Goal: Understand site structure: Understand site structure

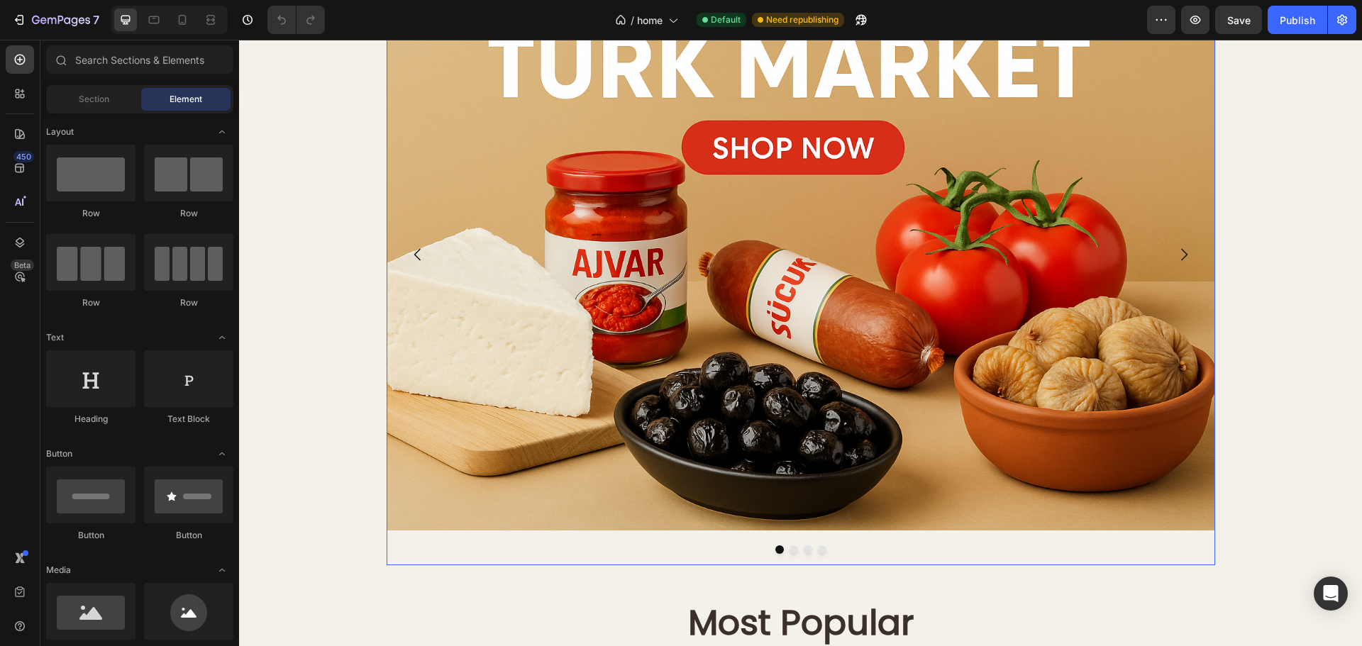
scroll to position [213, 0]
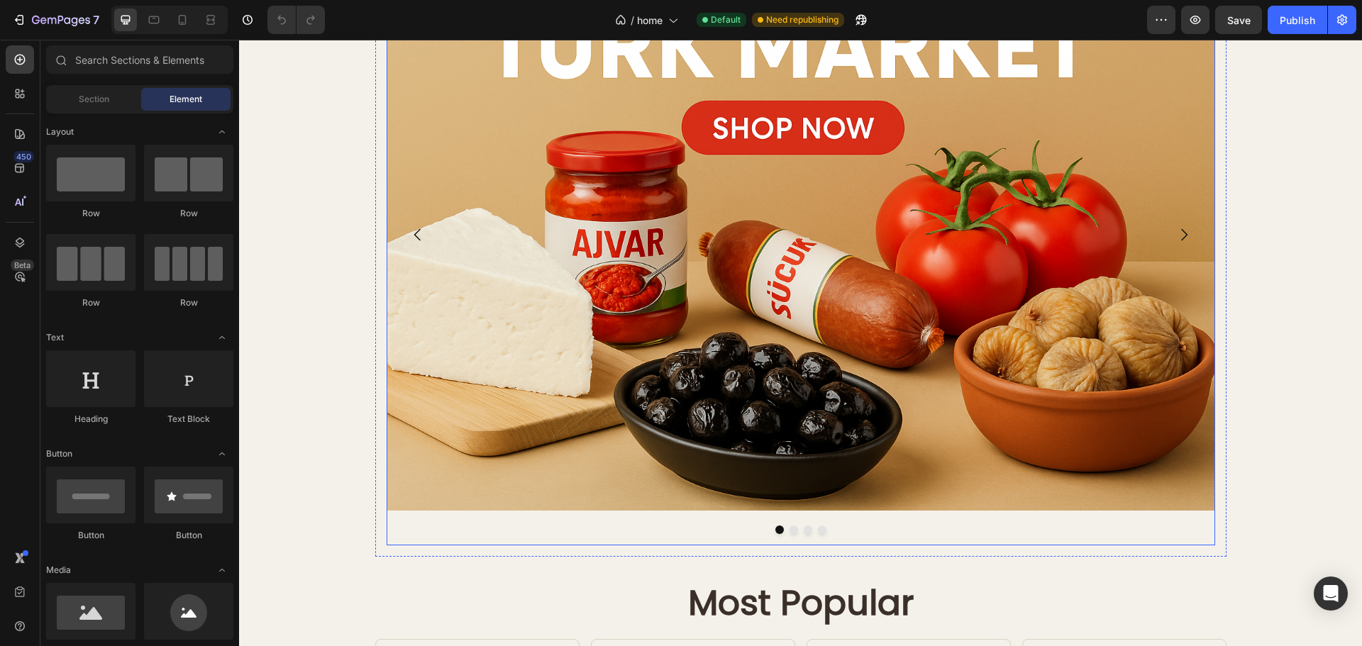
click at [1182, 233] on icon "Carousel Next Arrow" at bounding box center [1183, 234] width 17 height 17
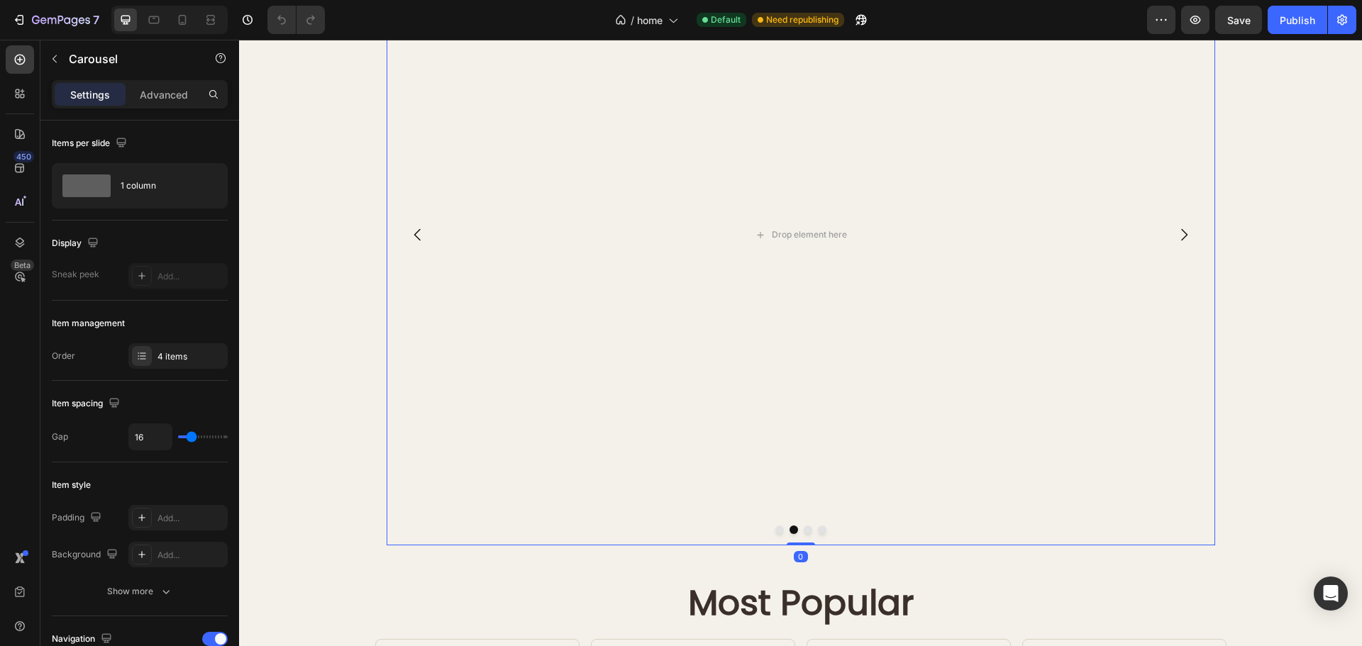
click at [402, 222] on button "Carousel Back Arrow" at bounding box center [418, 235] width 40 height 40
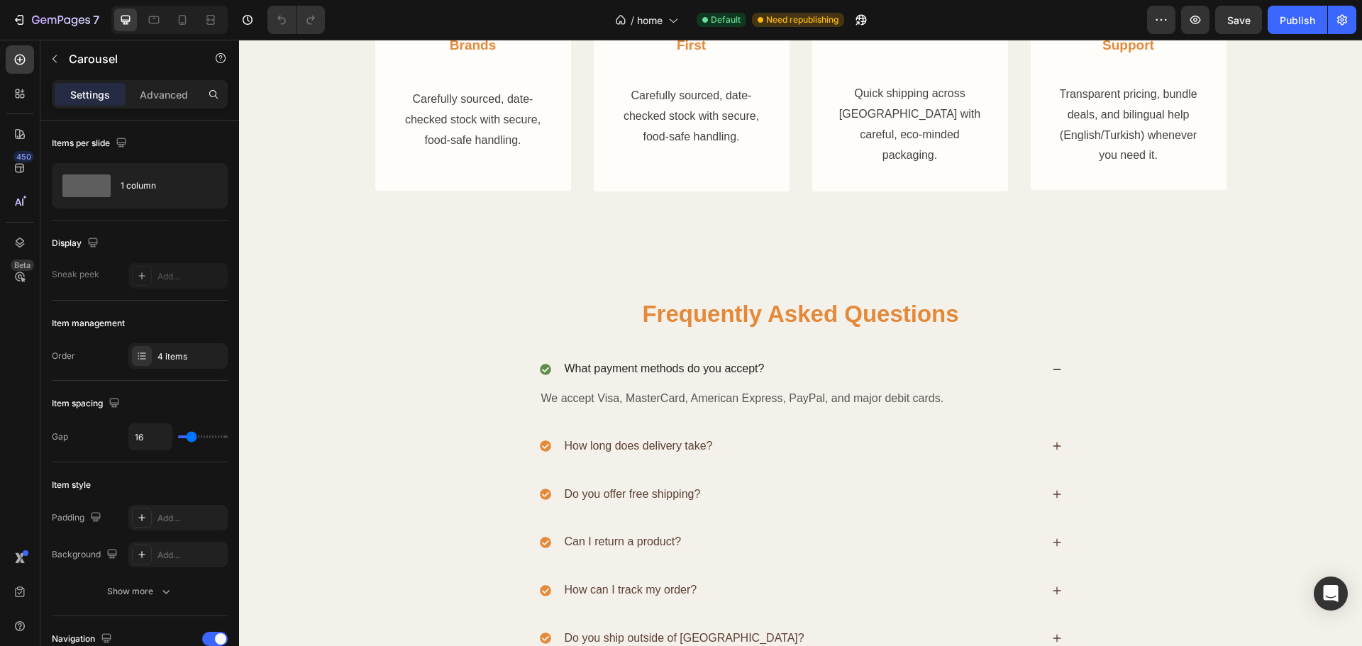
scroll to position [8964, 0]
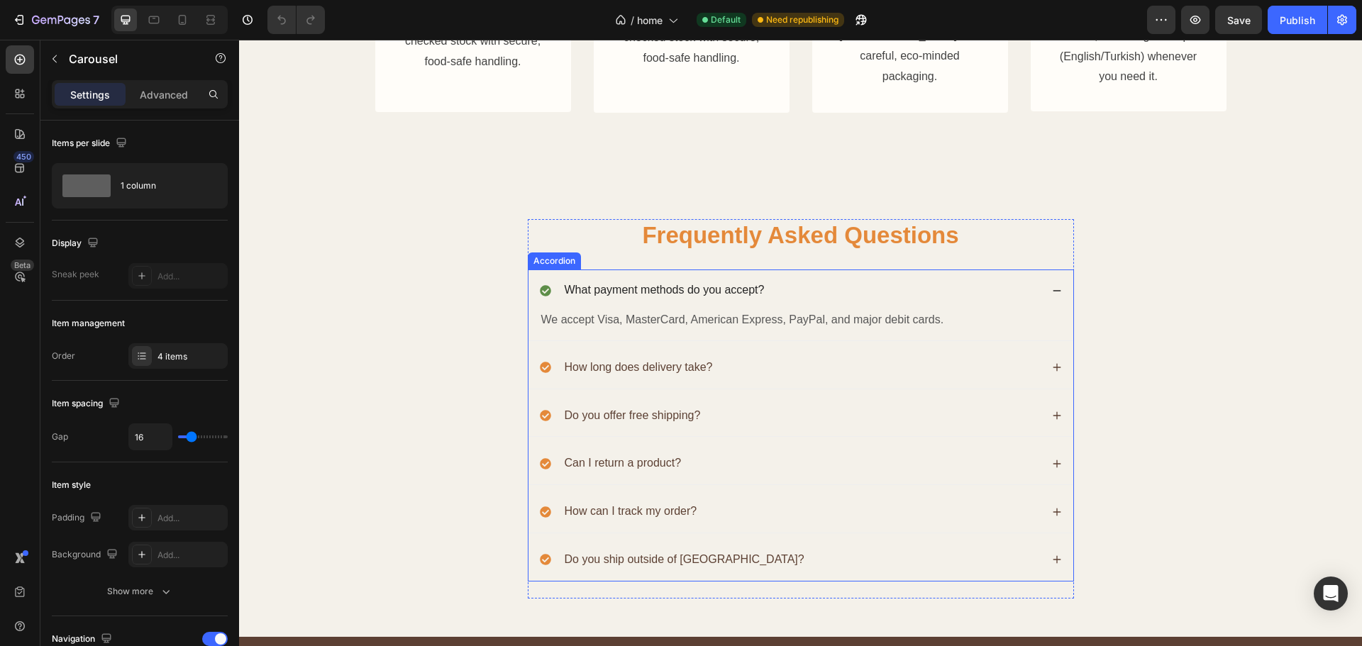
click at [1053, 415] on icon at bounding box center [1057, 415] width 8 height 8
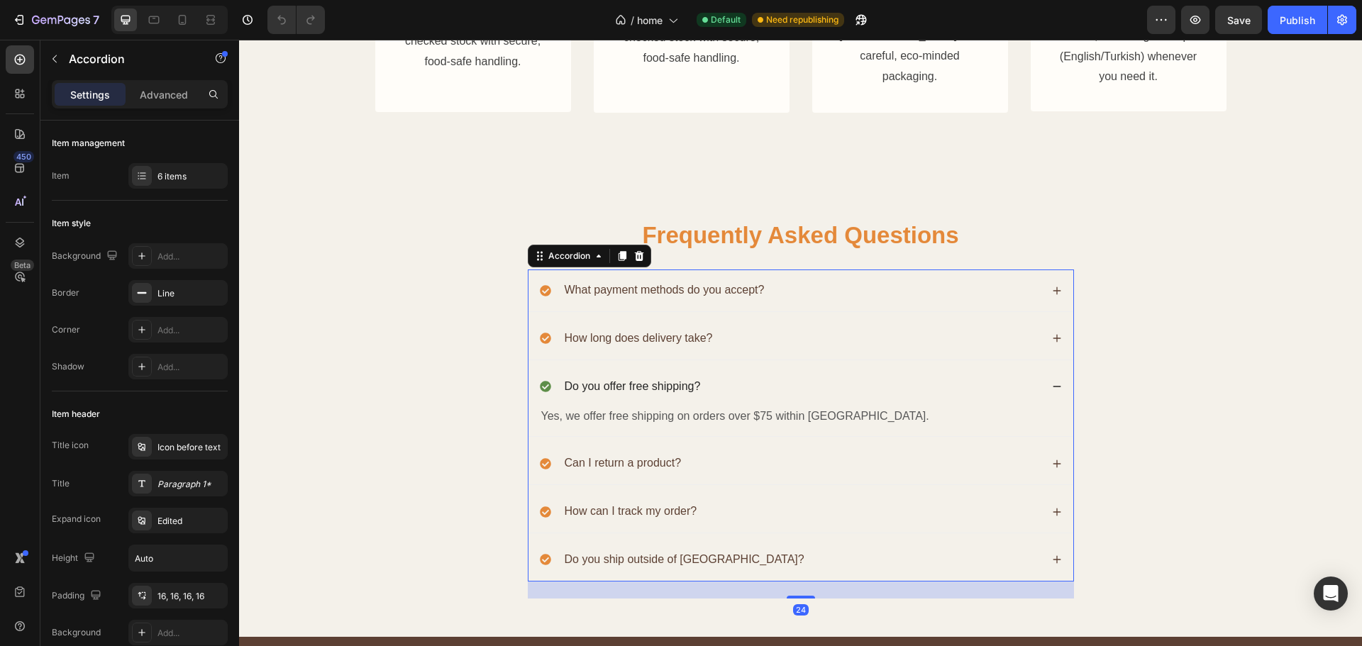
click at [1052, 388] on icon at bounding box center [1057, 387] width 10 height 10
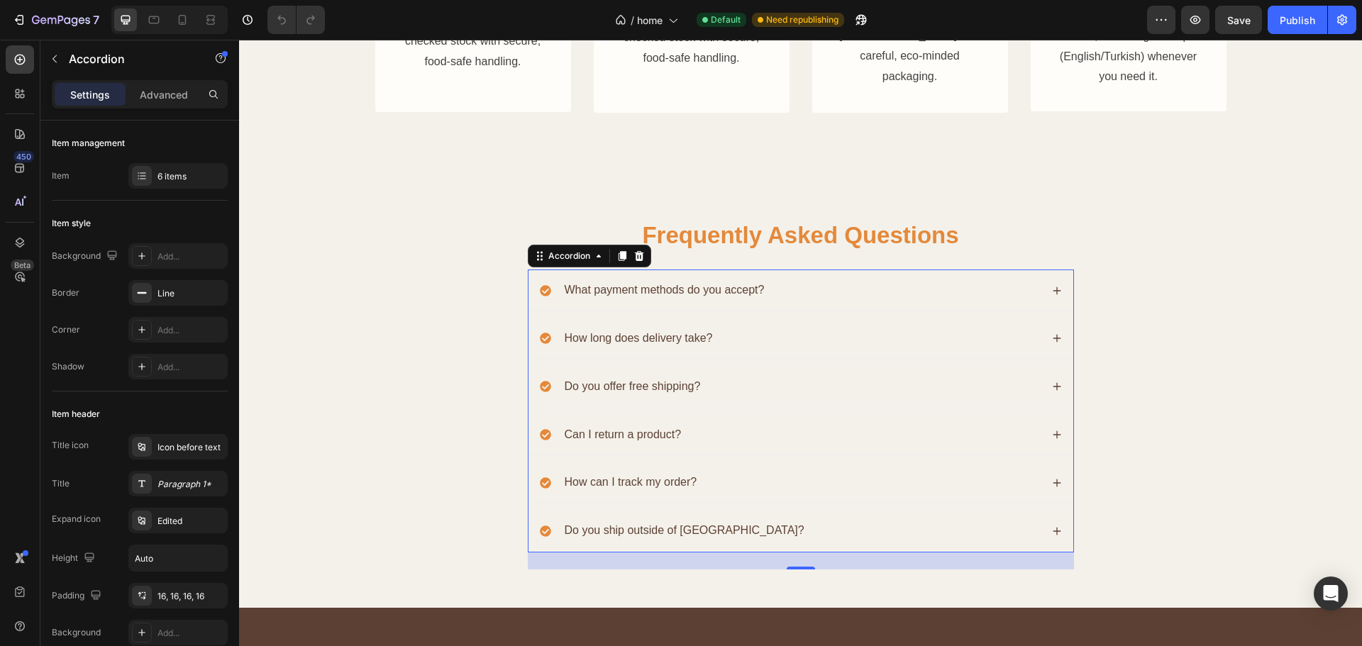
click at [1053, 434] on icon at bounding box center [1057, 435] width 10 height 10
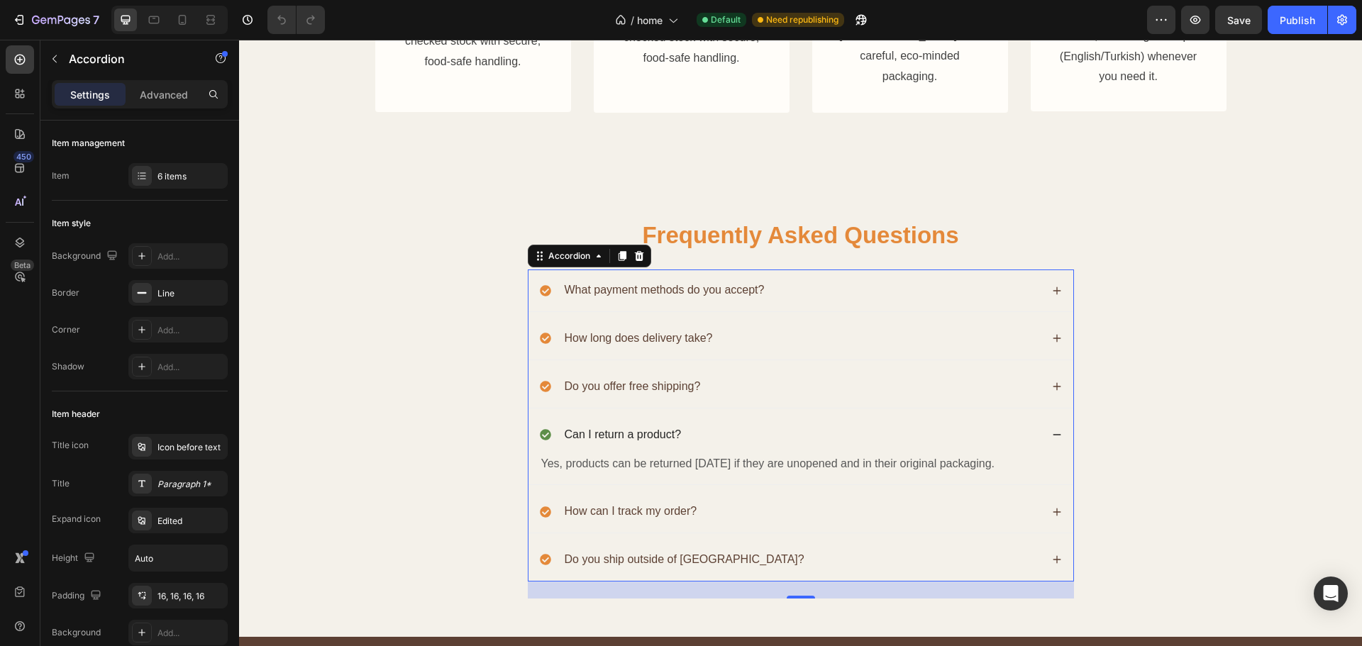
click at [1053, 434] on icon at bounding box center [1057, 435] width 10 height 10
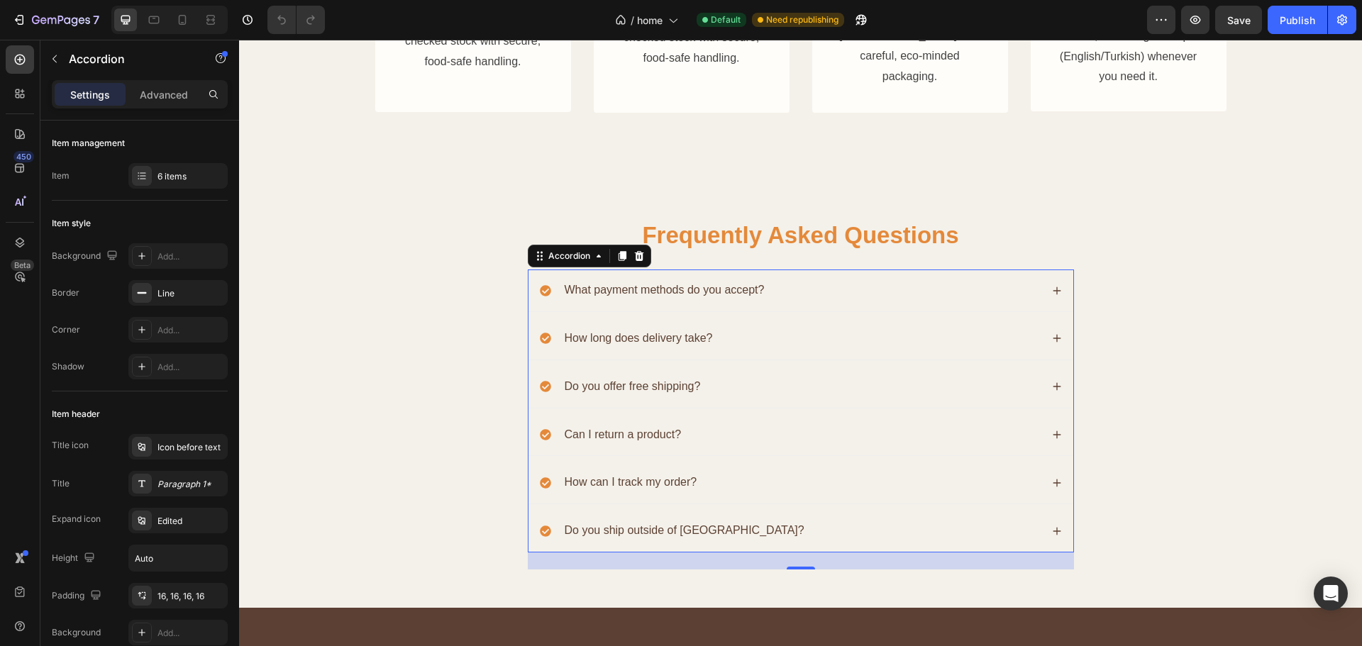
click at [1054, 482] on icon at bounding box center [1057, 483] width 10 height 10
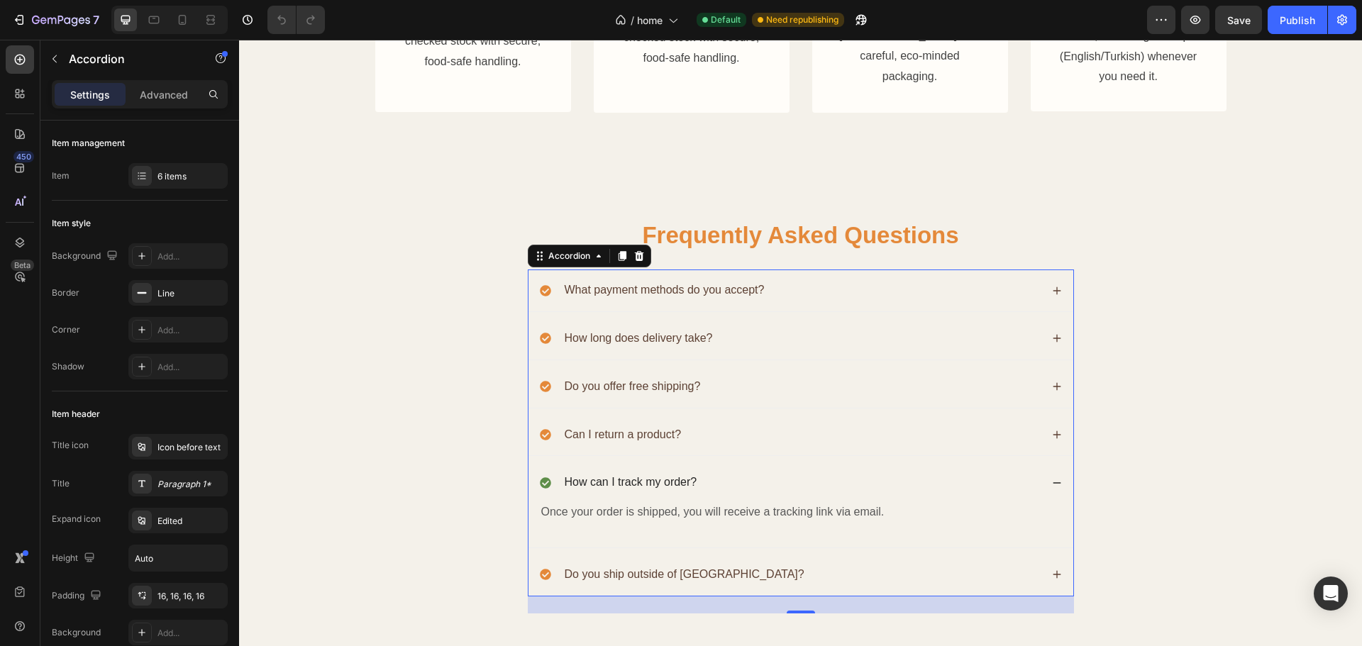
click at [1054, 482] on icon at bounding box center [1057, 483] width 10 height 10
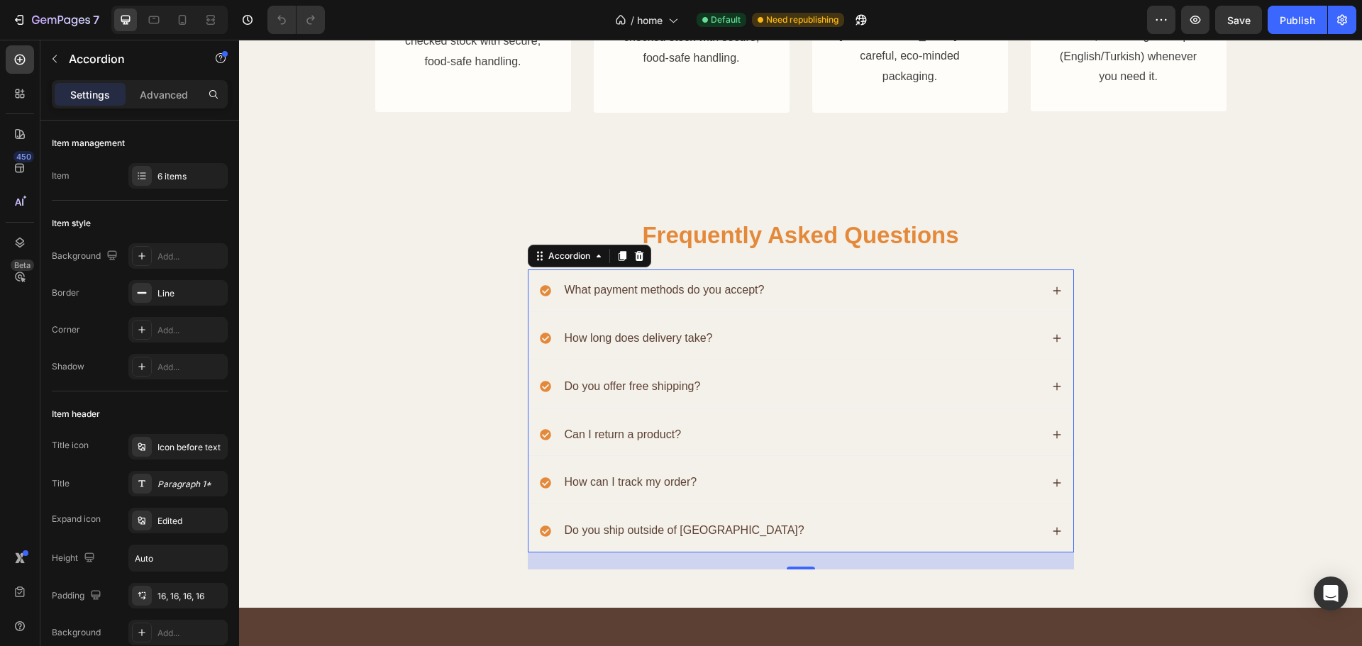
click at [1057, 534] on div "Do you ship outside of [GEOGRAPHIC_DATA]?" at bounding box center [800, 531] width 545 height 42
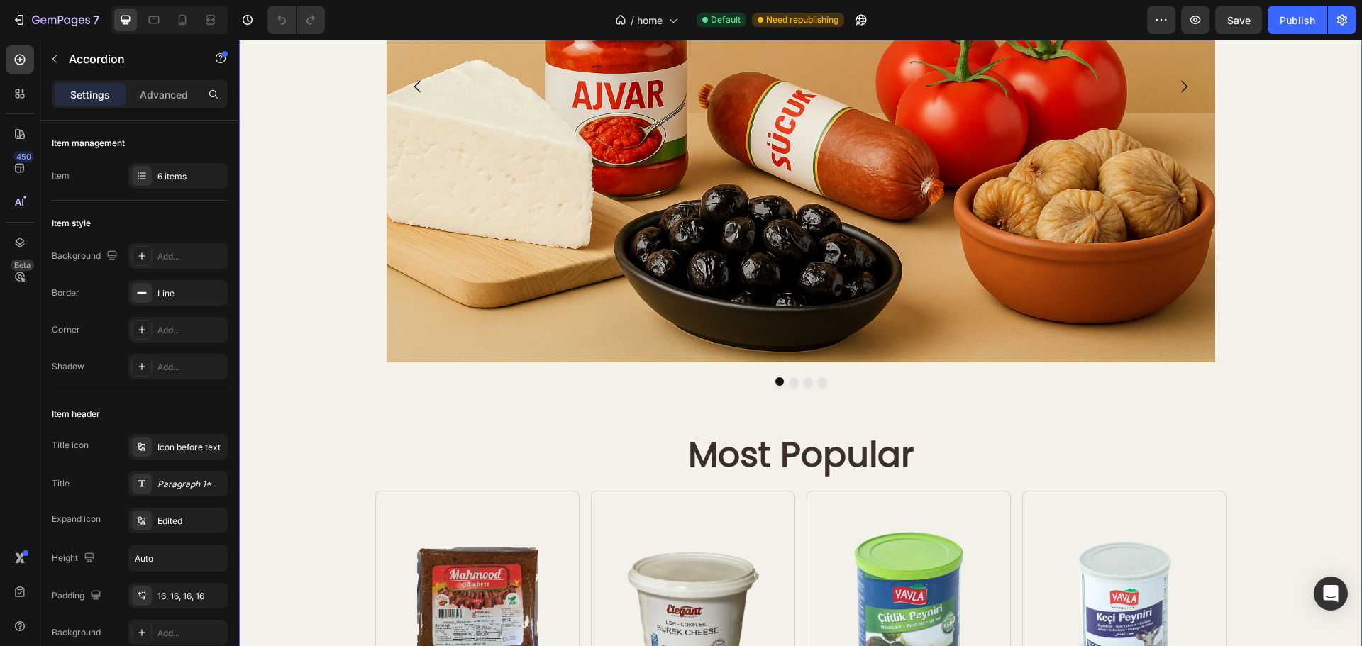
scroll to position [355, 0]
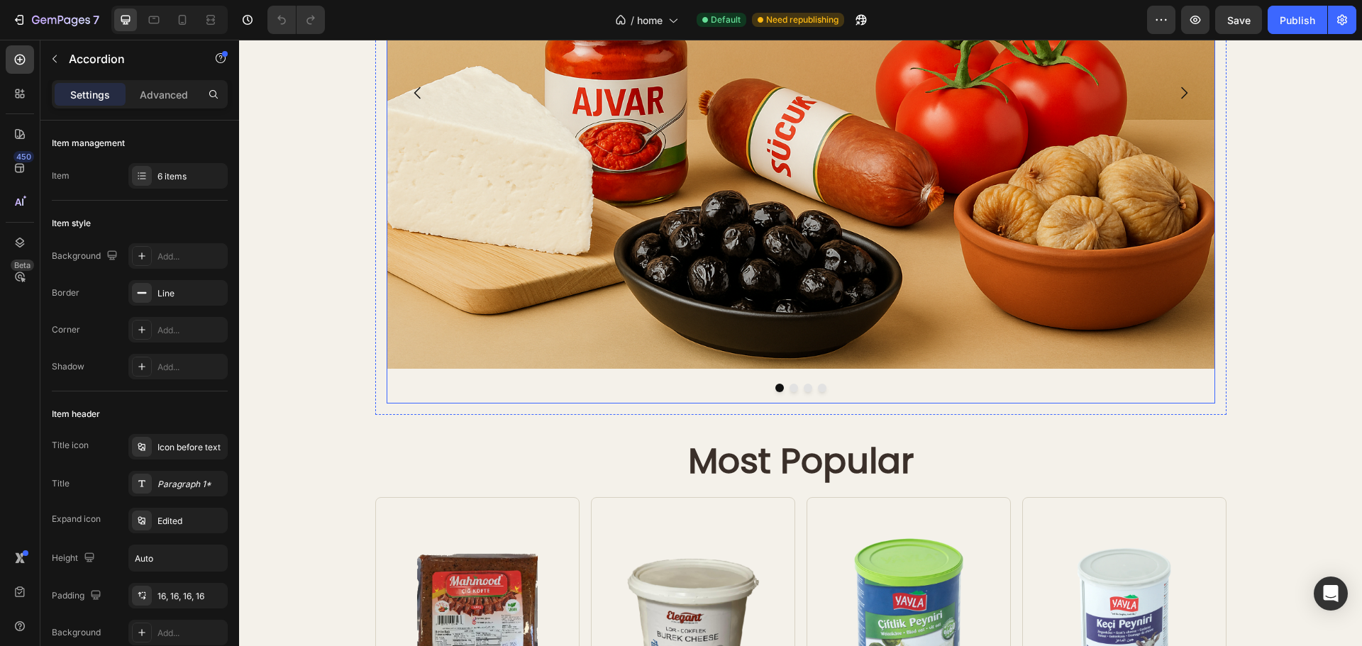
click at [780, 384] on div at bounding box center [801, 388] width 829 height 9
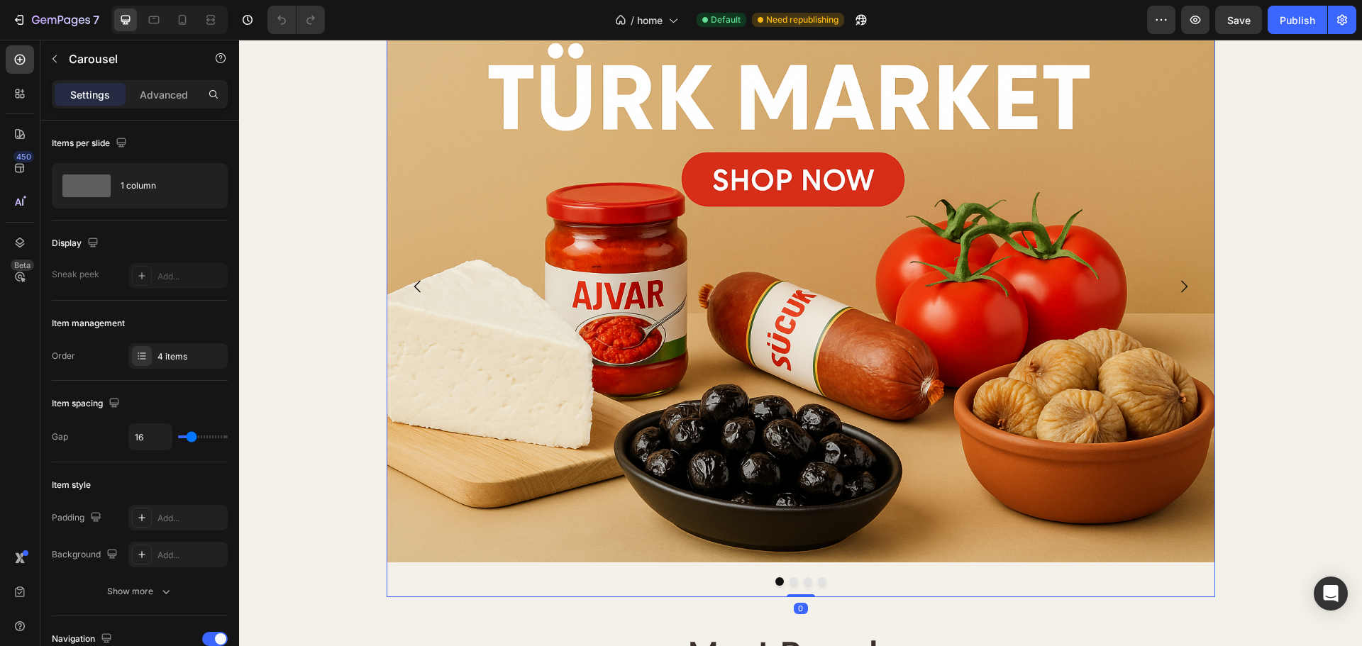
scroll to position [142, 0]
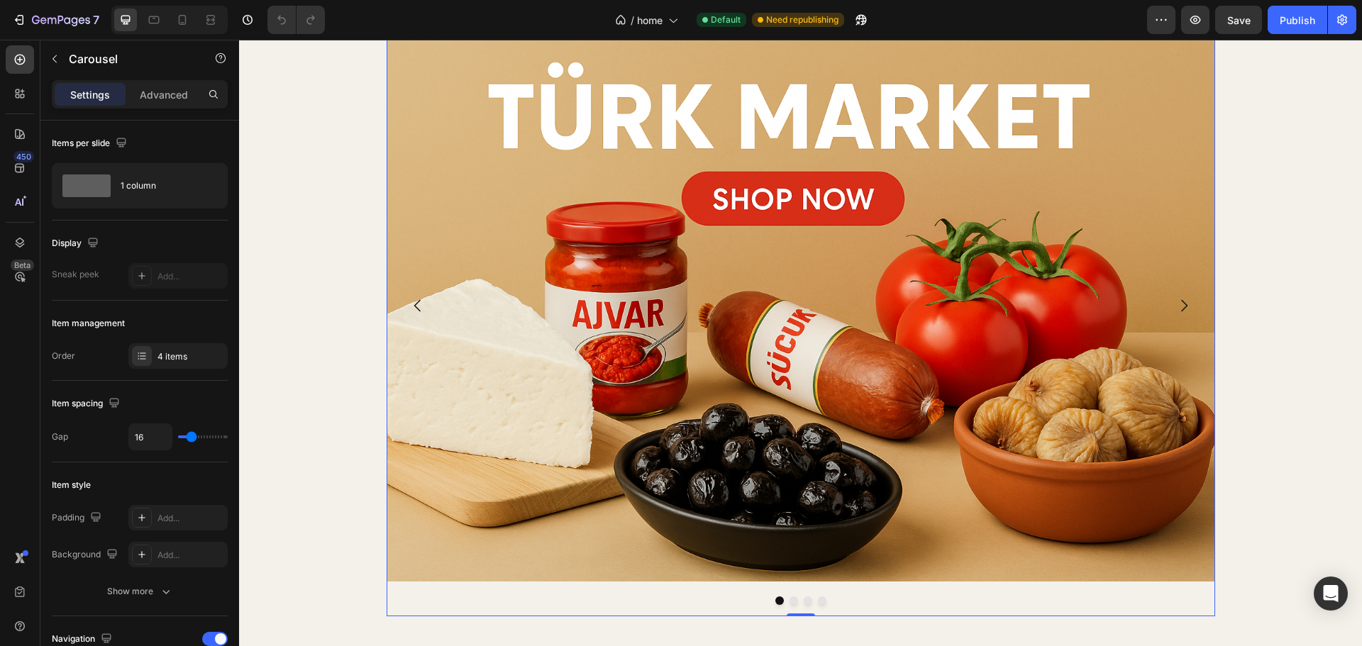
click at [1181, 305] on icon "Carousel Next Arrow" at bounding box center [1184, 306] width 6 height 12
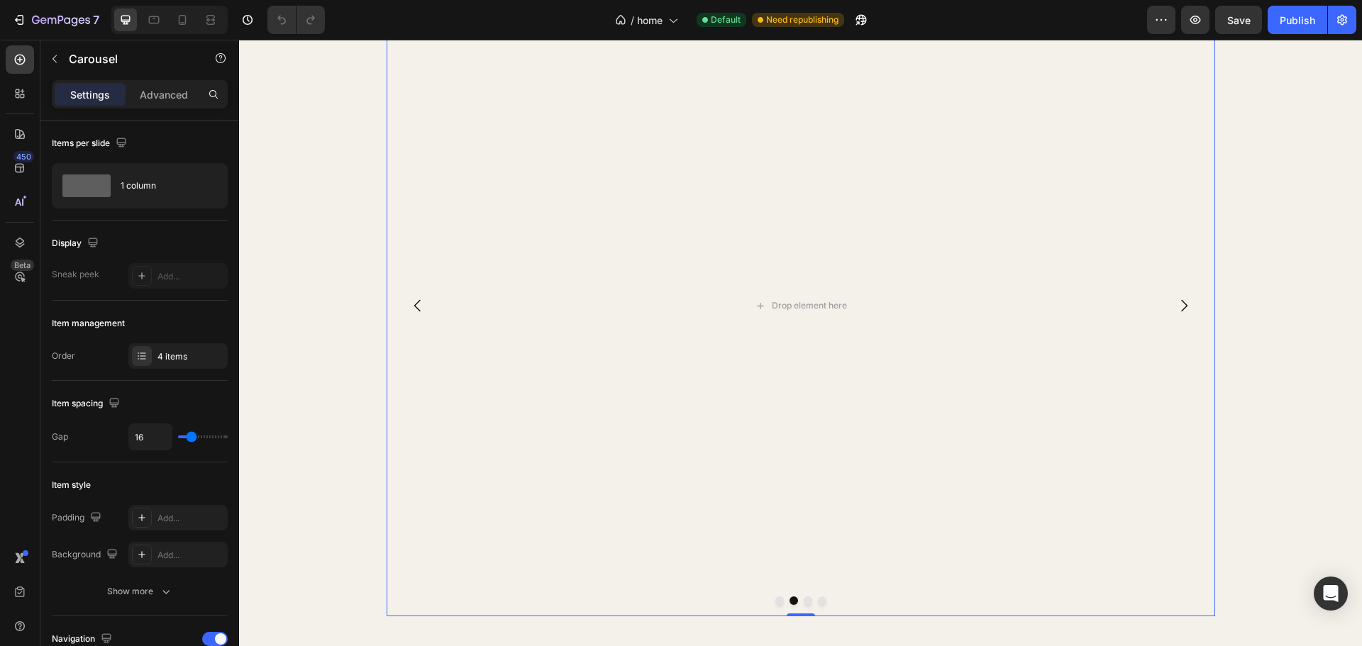
click at [426, 307] on button "Carousel Back Arrow" at bounding box center [418, 306] width 40 height 40
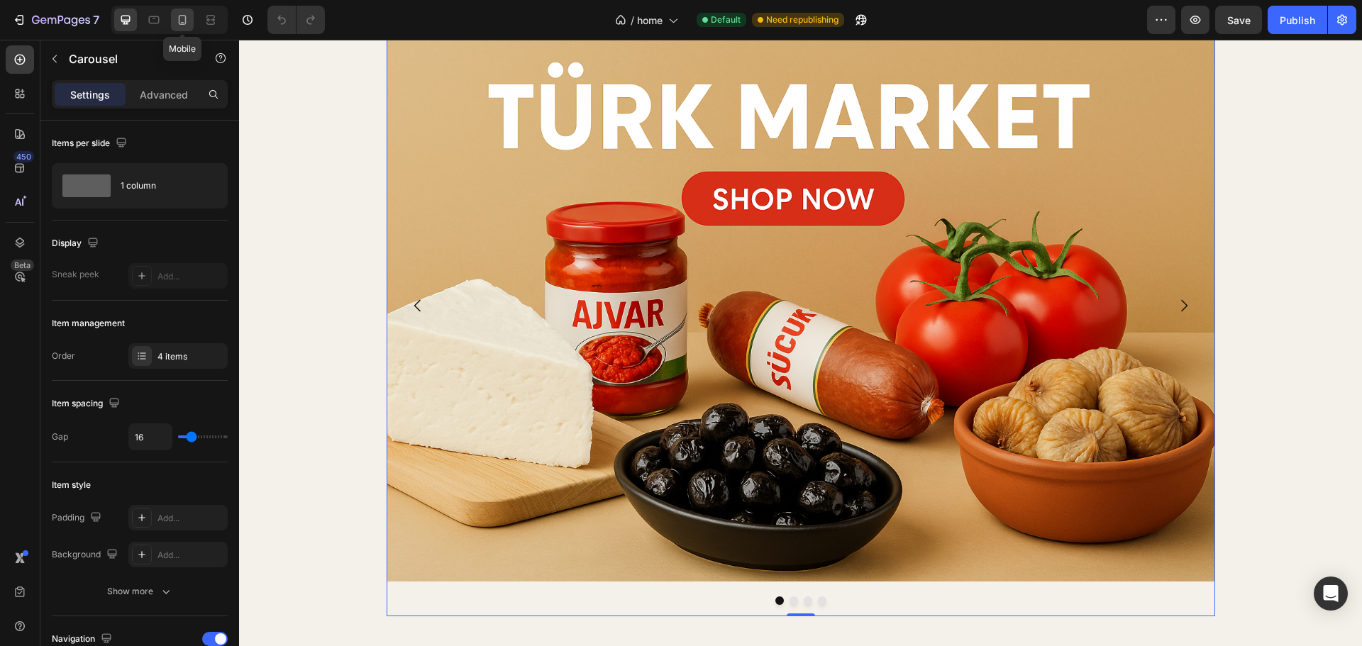
click at [174, 19] on div at bounding box center [182, 20] width 23 height 23
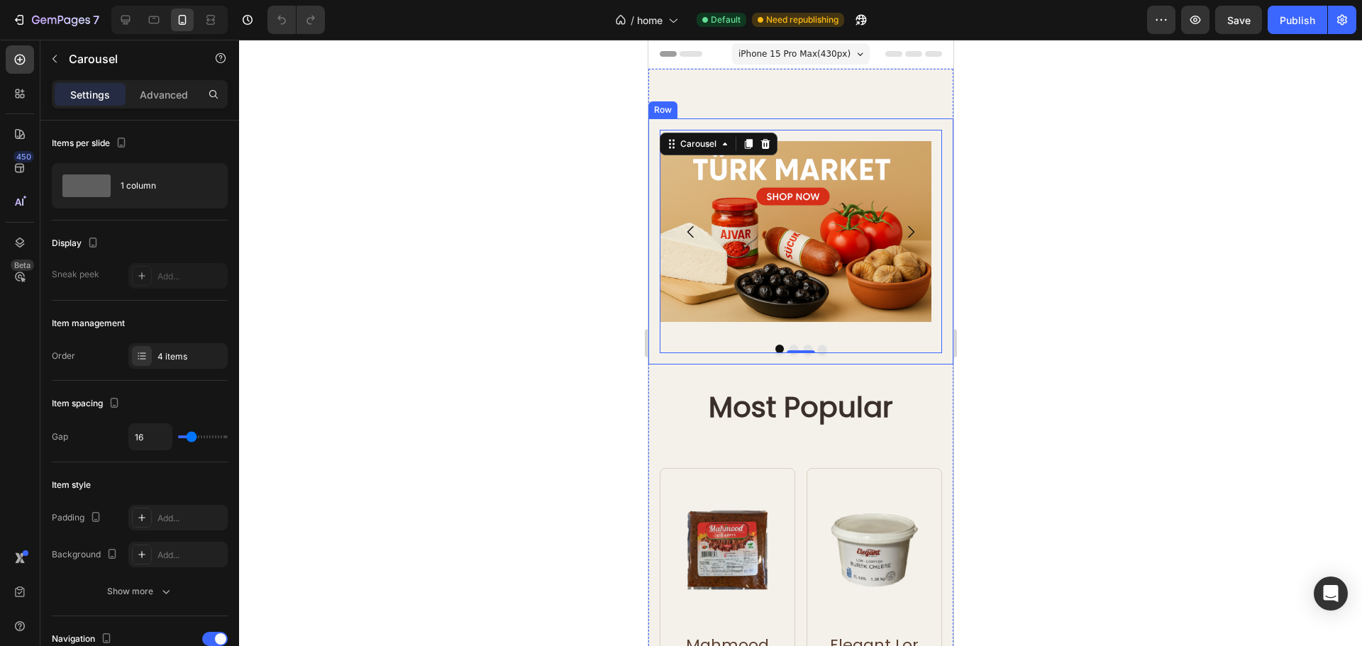
click at [1202, 321] on div at bounding box center [800, 343] width 1123 height 607
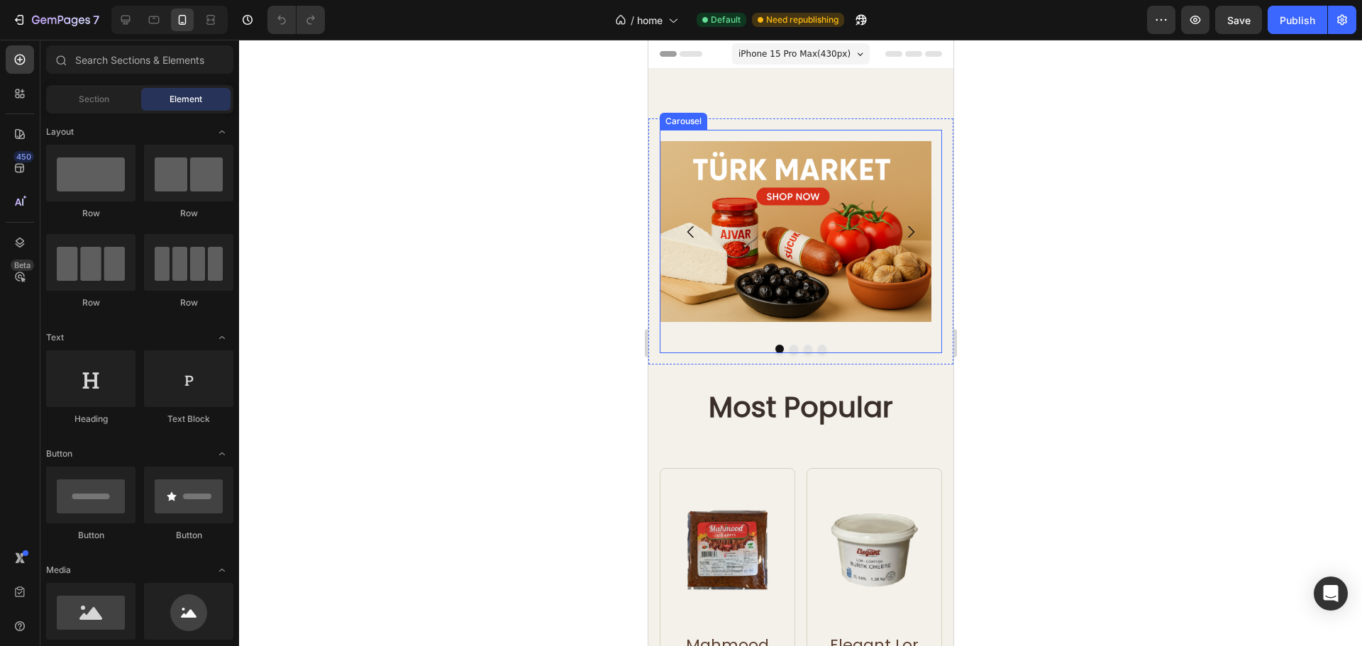
click at [902, 231] on icon "Carousel Next Arrow" at bounding box center [910, 231] width 17 height 17
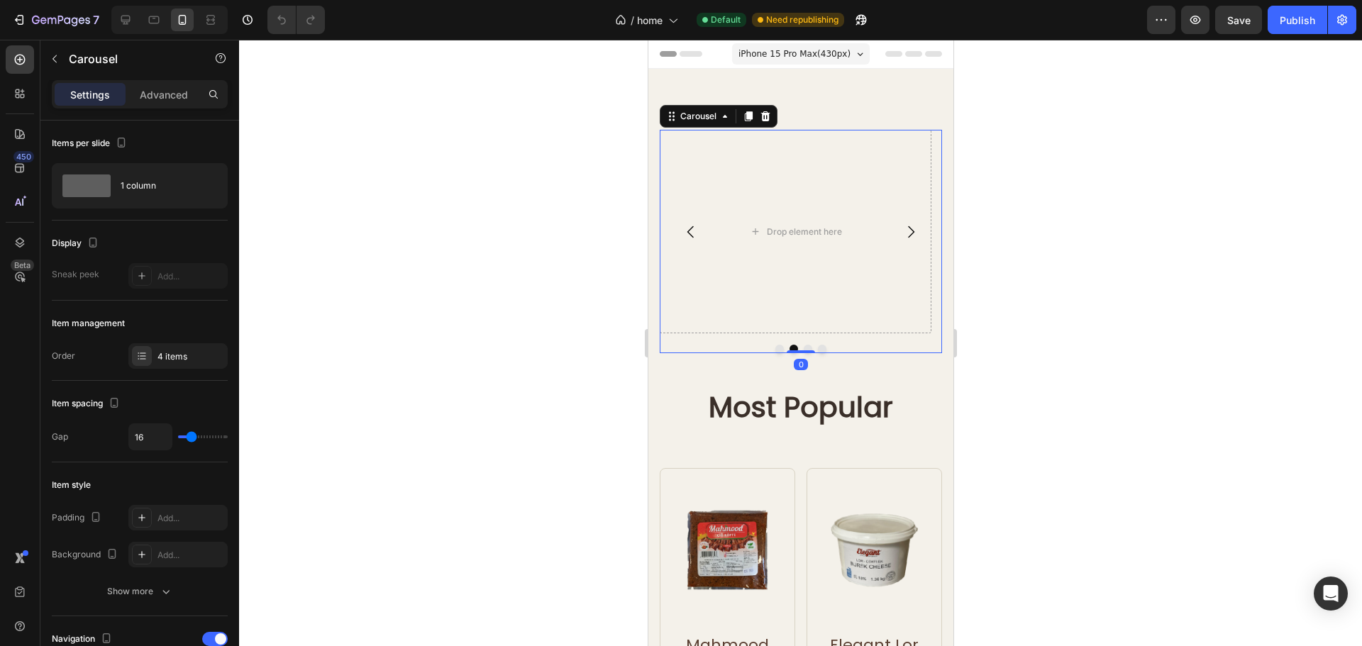
click at [697, 231] on icon "Carousel Back Arrow" at bounding box center [690, 231] width 17 height 17
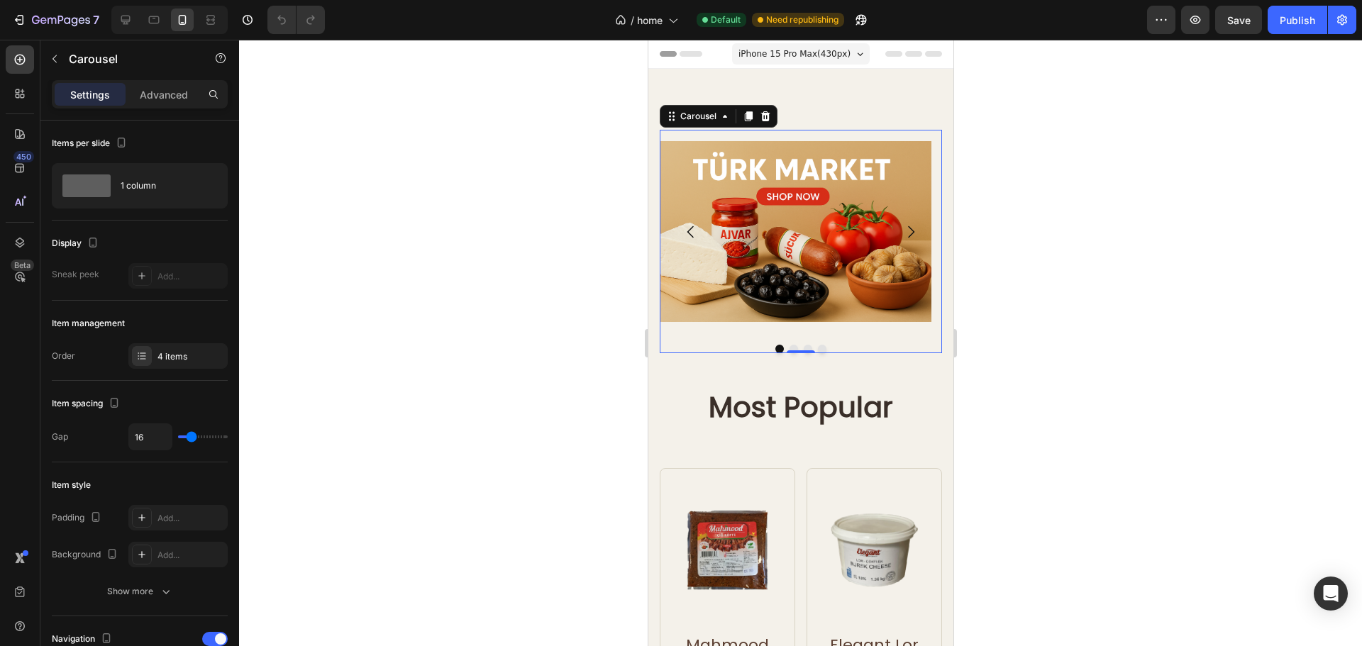
click at [904, 226] on icon "Carousel Next Arrow" at bounding box center [910, 231] width 17 height 17
click at [907, 226] on icon "Carousel Next Arrow" at bounding box center [910, 231] width 17 height 17
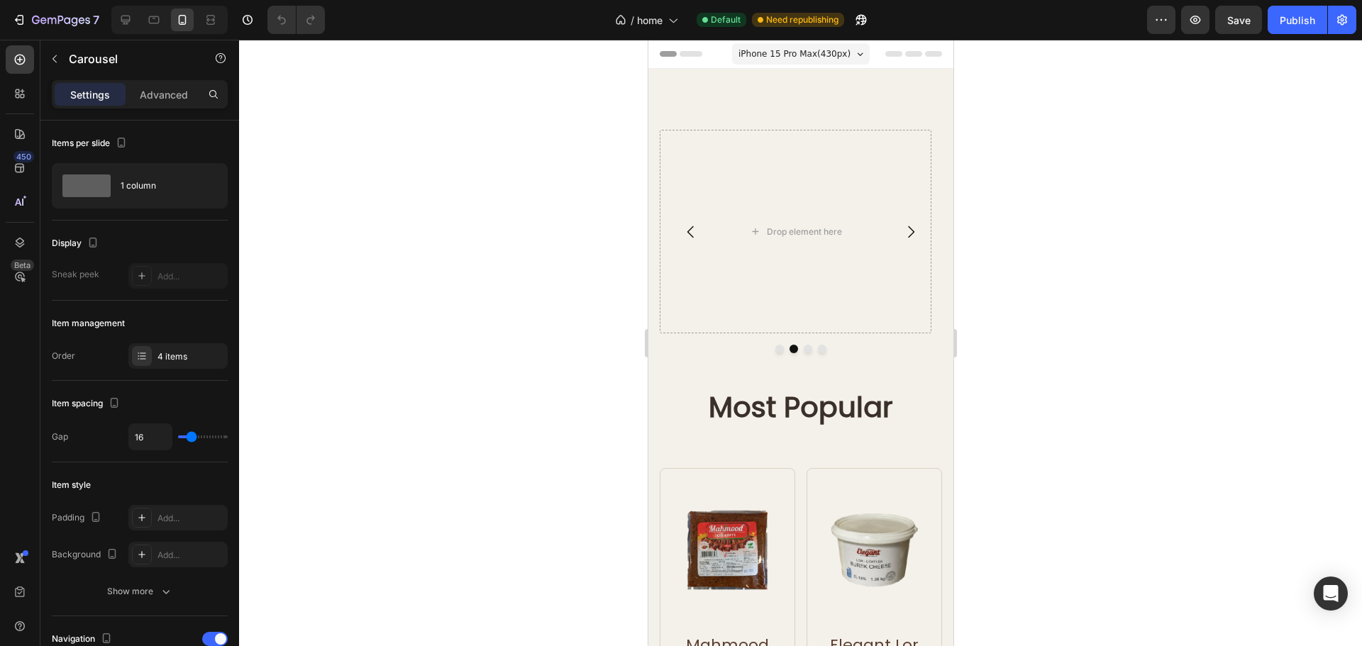
click at [694, 231] on icon "Carousel Back Arrow" at bounding box center [690, 231] width 17 height 17
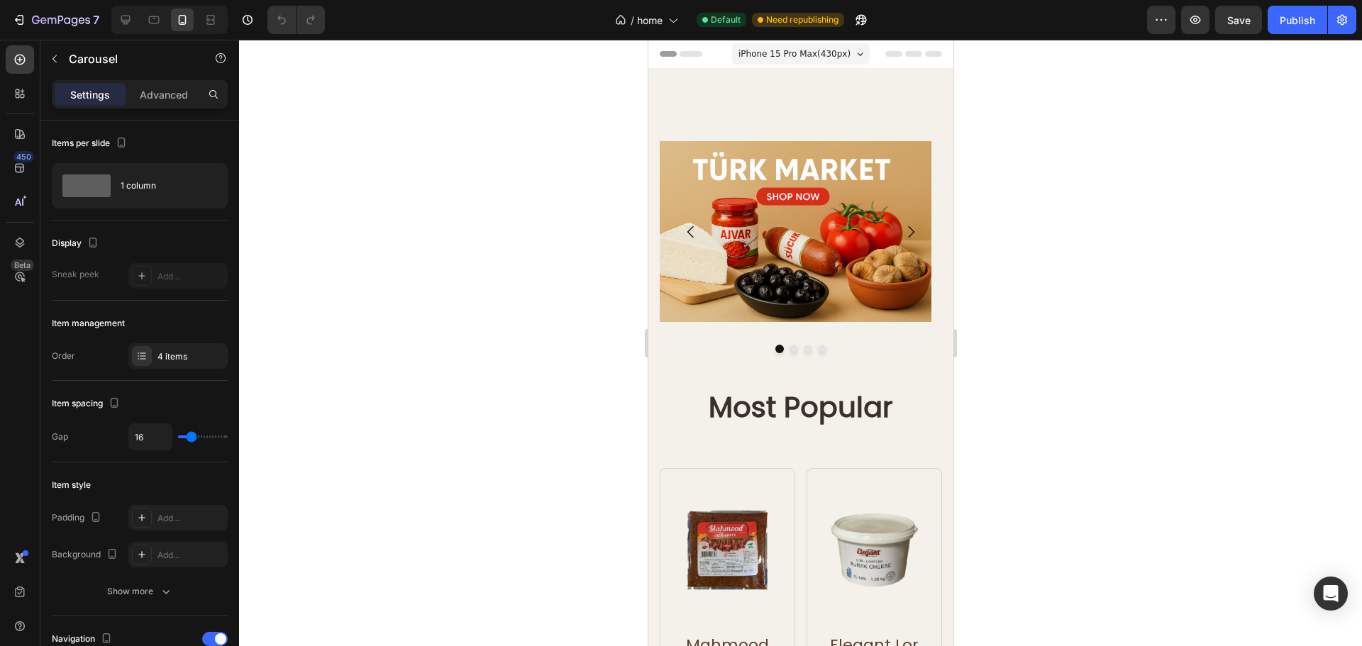
click at [902, 234] on icon "Carousel Next Arrow" at bounding box center [910, 231] width 17 height 17
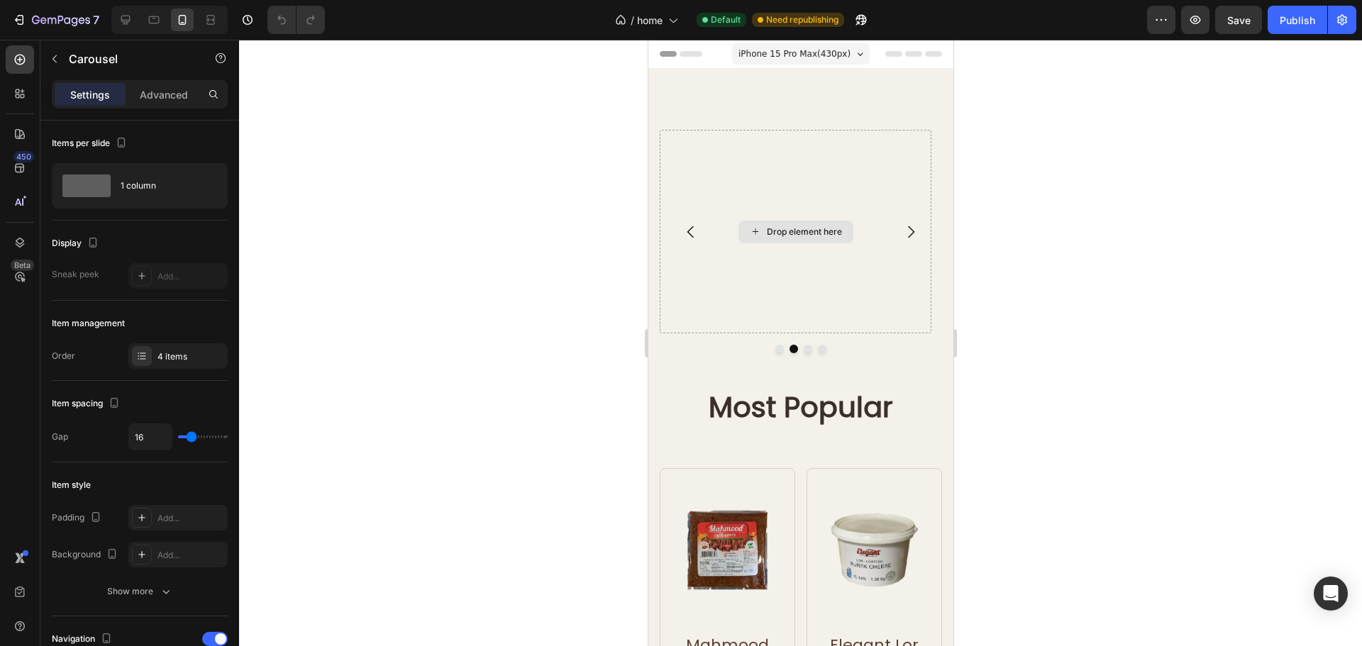
click at [792, 235] on div "Drop element here" at bounding box center [803, 231] width 75 height 11
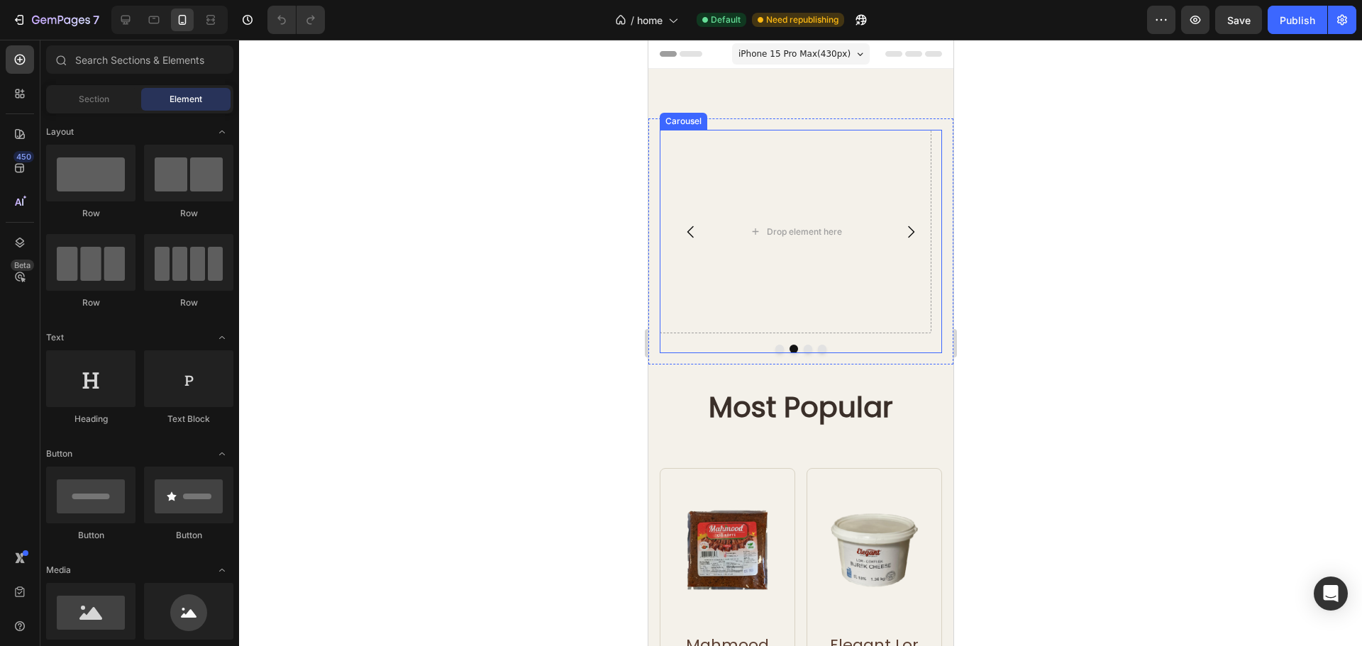
click at [684, 236] on icon "Carousel Back Arrow" at bounding box center [690, 231] width 17 height 17
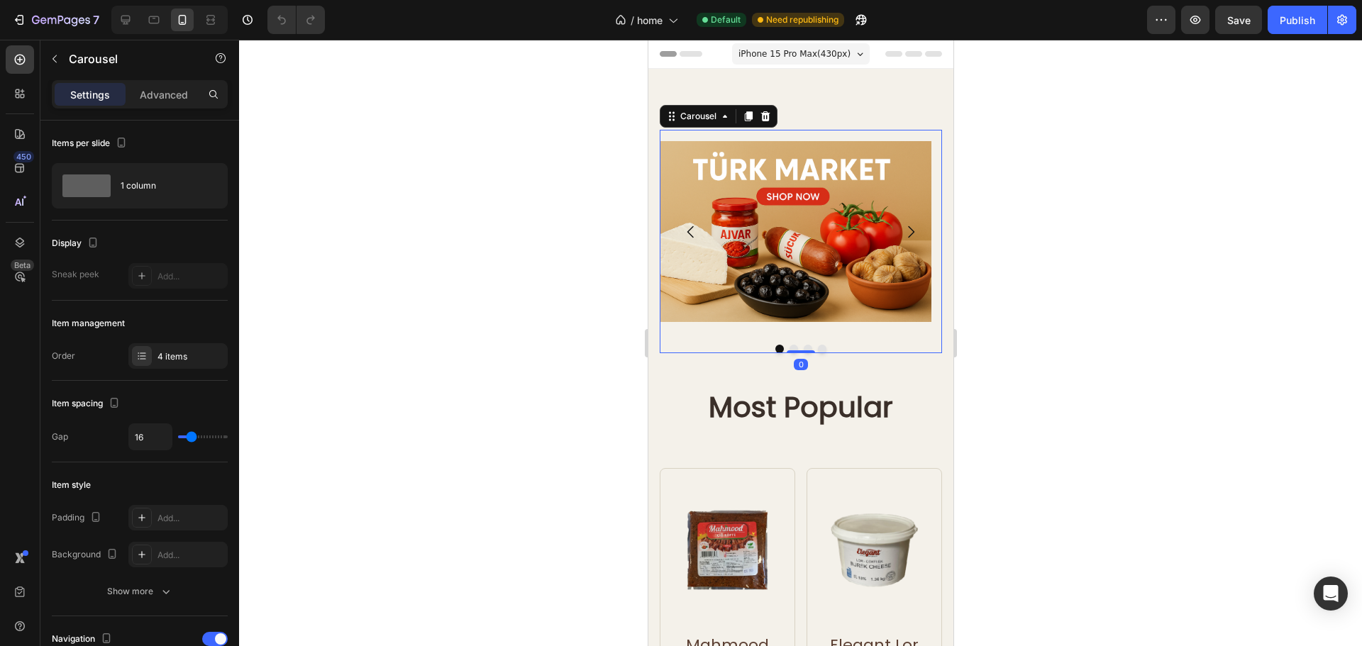
click at [902, 224] on icon "Carousel Next Arrow" at bounding box center [910, 231] width 17 height 17
